Goal: Understand process/instructions: Learn about a topic

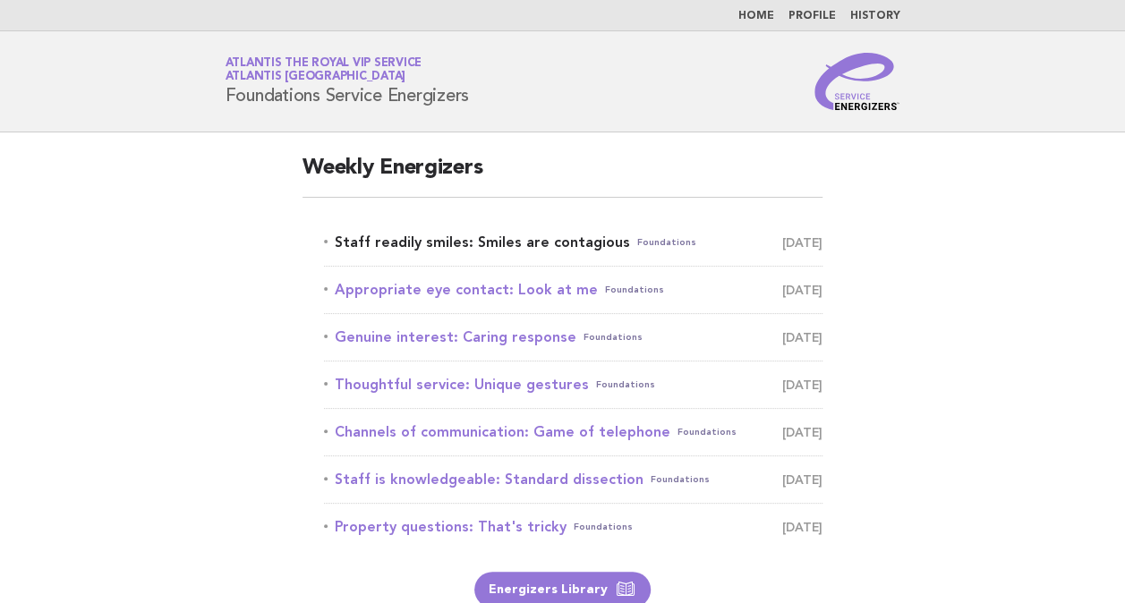
click at [535, 242] on link "Staff readily smiles: Smiles are contagious Foundations [DATE]" at bounding box center [573, 242] width 498 height 25
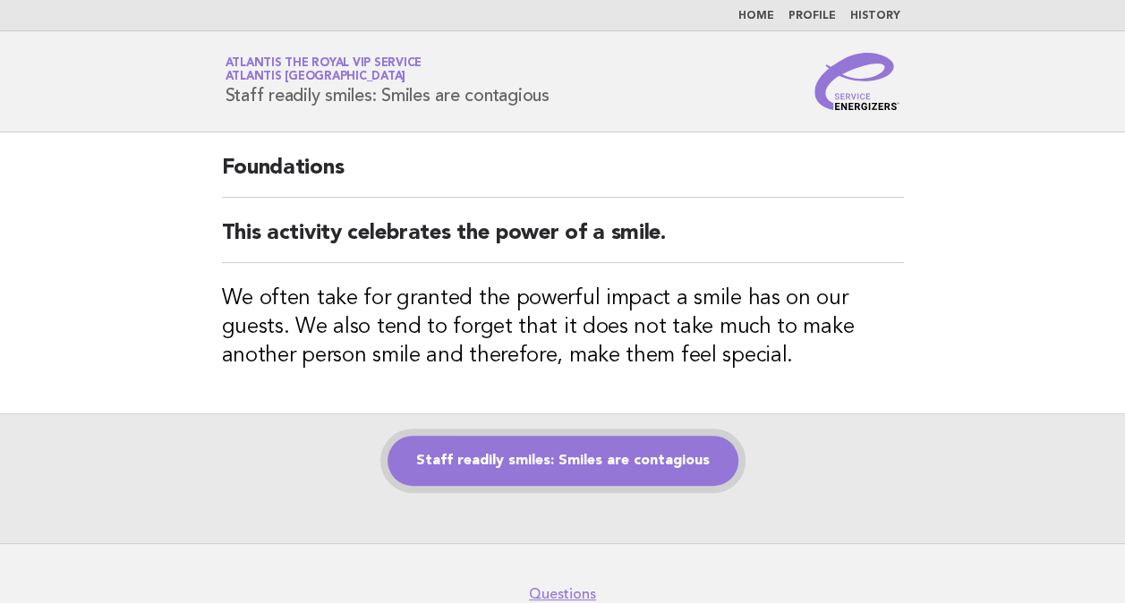
click at [662, 452] on link "Staff readily smiles: Smiles are contagious" at bounding box center [562, 461] width 351 height 50
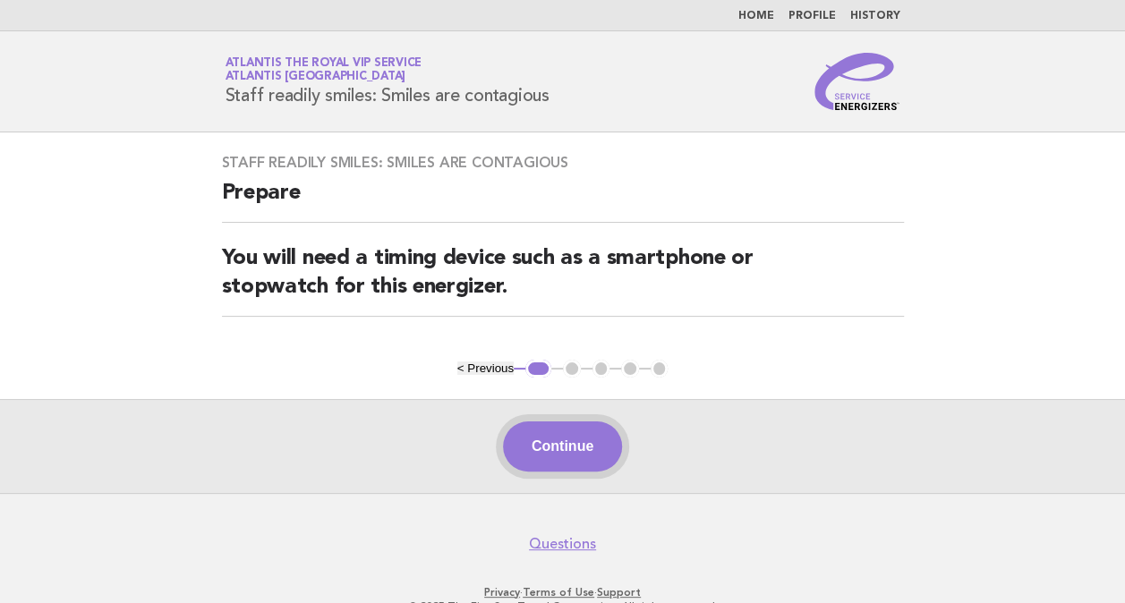
click at [581, 445] on button "Continue" at bounding box center [562, 446] width 119 height 50
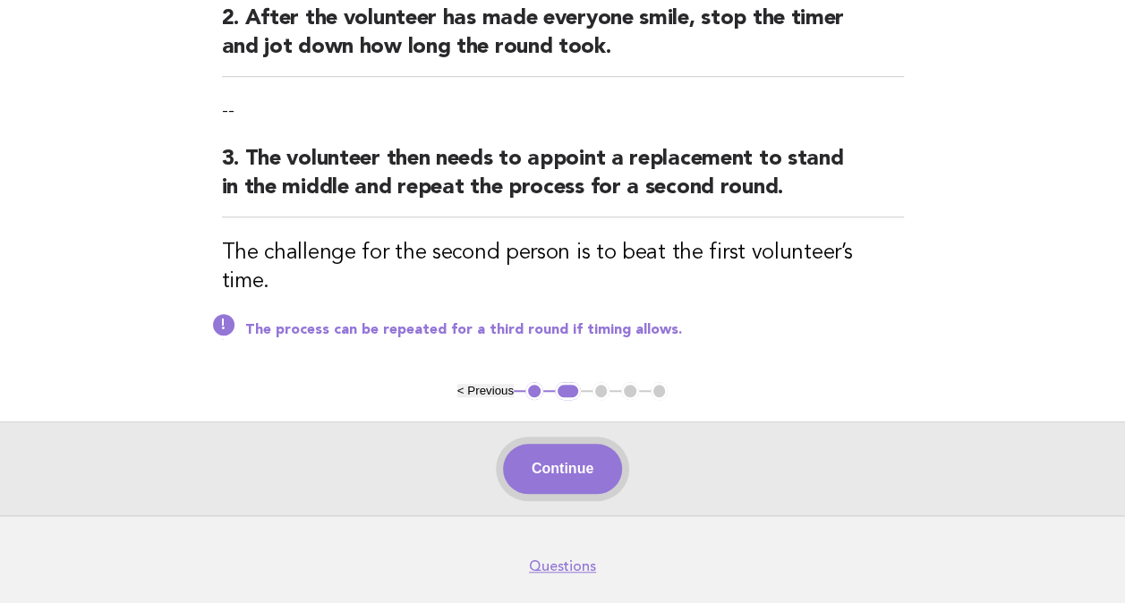
click at [578, 444] on button "Continue" at bounding box center [562, 469] width 119 height 50
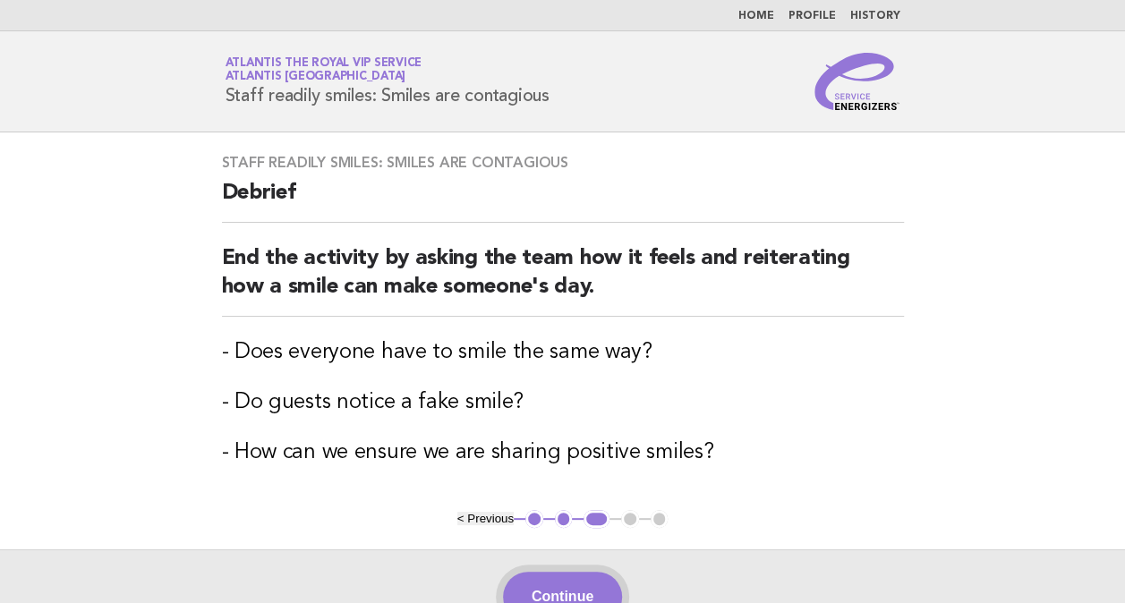
click at [604, 583] on button "Continue" at bounding box center [562, 597] width 119 height 50
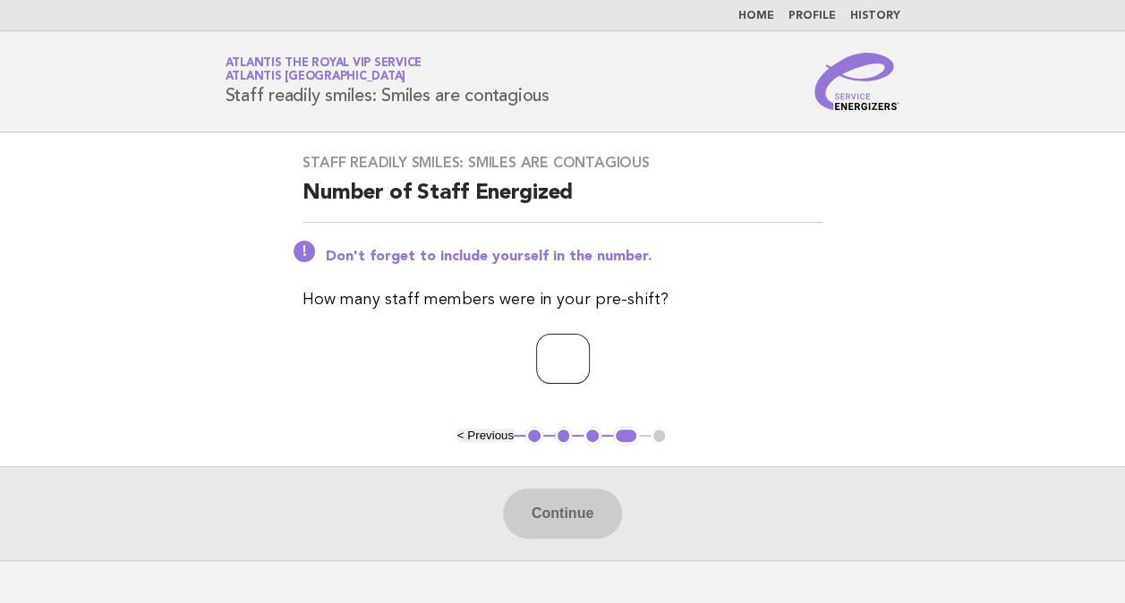
click at [553, 352] on input "number" at bounding box center [563, 359] width 54 height 50
type input "*"
click at [541, 508] on button "Continue" at bounding box center [562, 514] width 119 height 50
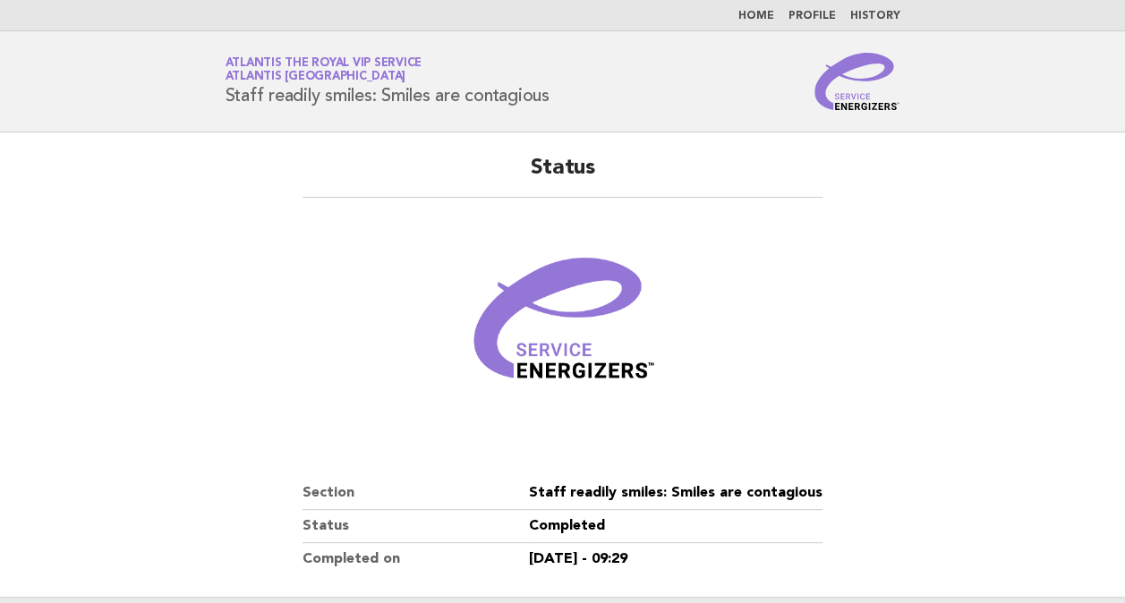
scroll to position [242, 0]
